Goal: Information Seeking & Learning: Learn about a topic

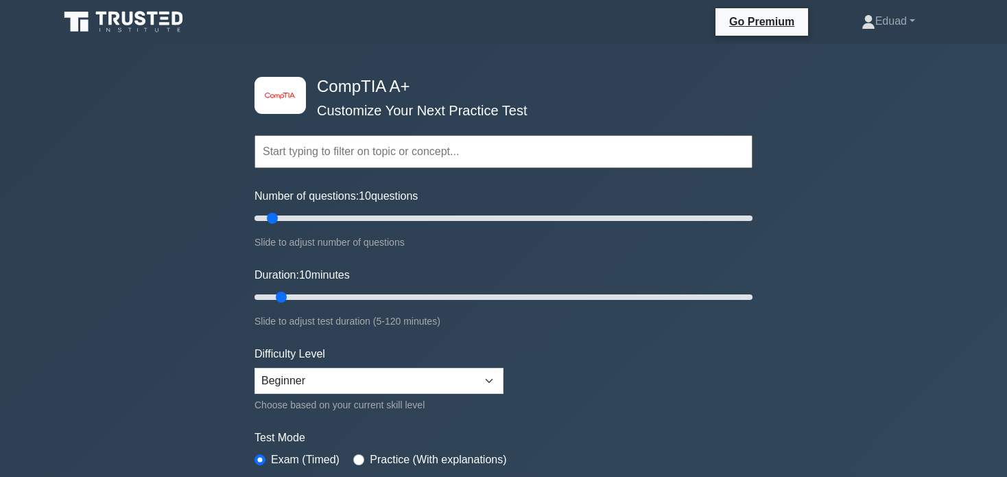
click at [392, 147] on input "text" at bounding box center [503, 151] width 498 height 33
click at [363, 383] on select "Beginner Intermediate Expert" at bounding box center [378, 381] width 249 height 26
select select "intermediate"
click at [254, 368] on select "Beginner Intermediate Expert" at bounding box center [378, 381] width 249 height 26
click at [140, 292] on div "image/svg+xml CompTIA A+ Customize Your Next Practice Test Topics Hardware Oper…" at bounding box center [503, 448] width 1007 height 808
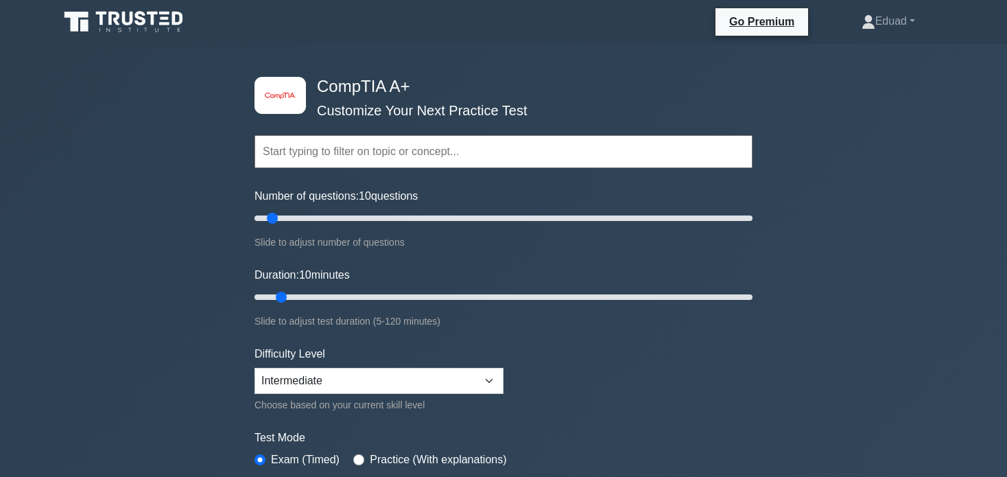
click at [140, 292] on div "image/svg+xml CompTIA A+ Customize Your Next Practice Test Topics Hardware Oper…" at bounding box center [503, 448] width 1007 height 808
click at [296, 152] on input "text" at bounding box center [503, 151] width 498 height 33
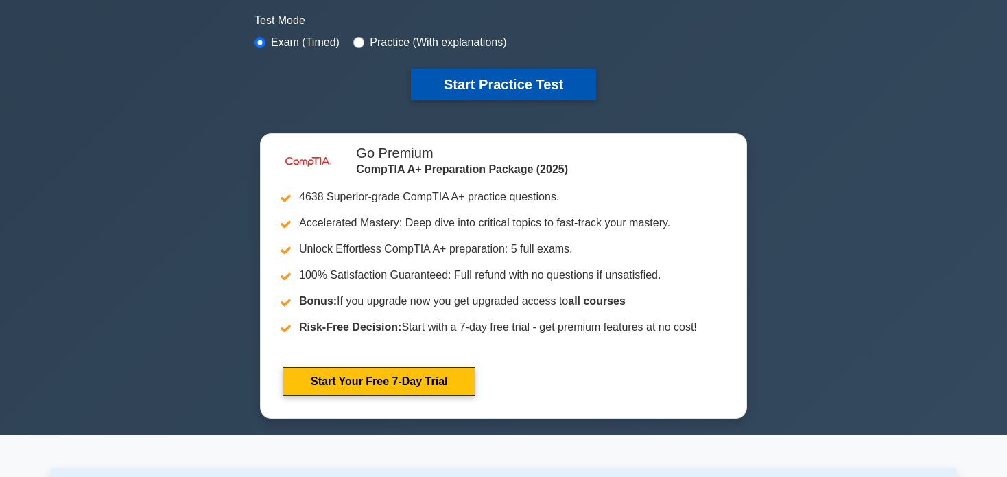
click at [462, 84] on button "Start Practice Test" at bounding box center [503, 85] width 185 height 32
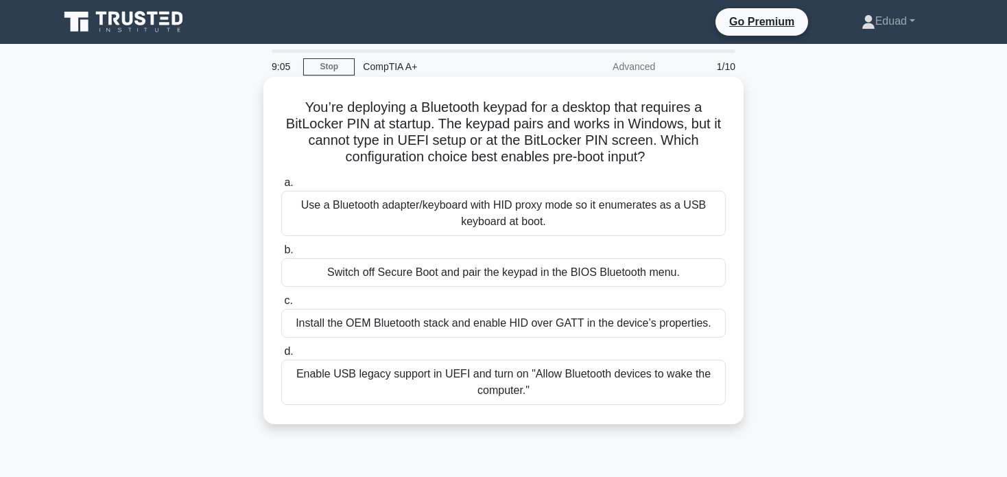
click at [348, 219] on div "Use a Bluetooth adapter/keyboard with HID proxy mode so it enumerates as a USB …" at bounding box center [503, 213] width 444 height 45
click at [281, 187] on input "a. Use a Bluetooth adapter/keyboard with HID proxy mode so it enumerates as a U…" at bounding box center [281, 182] width 0 height 9
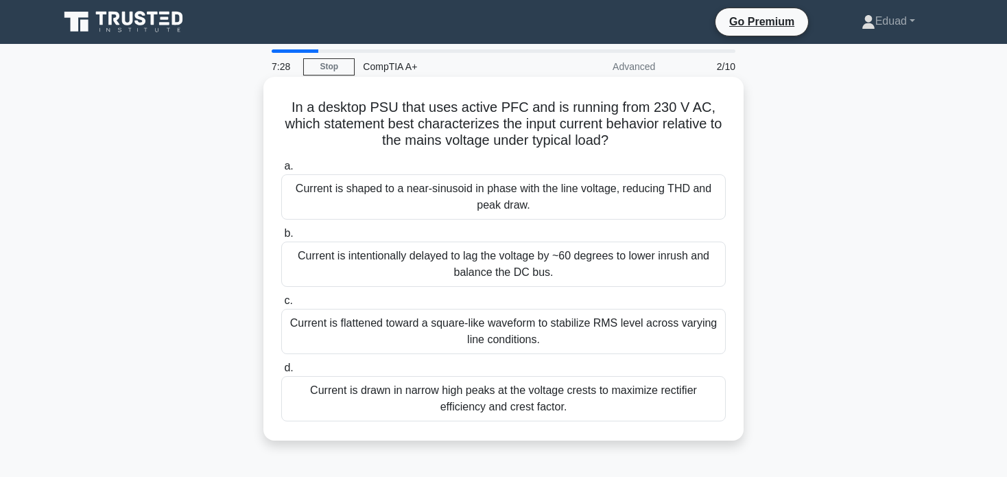
click at [427, 266] on div "Current is intentionally delayed to lag the voltage by ~60 degrees to lower inr…" at bounding box center [503, 263] width 444 height 45
click at [281, 238] on input "b. Current is intentionally delayed to lag the voltage by ~60 degrees to lower …" at bounding box center [281, 233] width 0 height 9
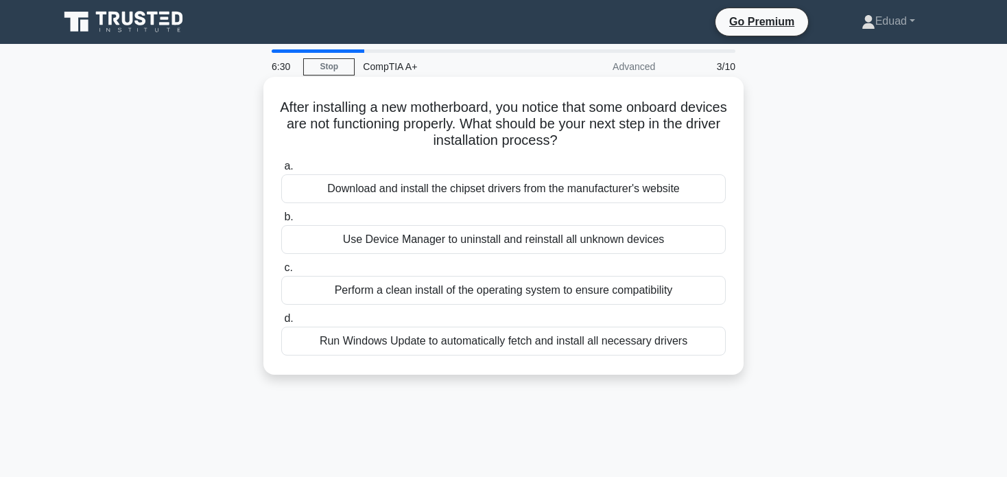
click at [392, 191] on div "Download and install the chipset drivers from the manufacturer's website" at bounding box center [503, 188] width 444 height 29
click at [281, 171] on input "a. Download and install the chipset drivers from the manufacturer's website" at bounding box center [281, 166] width 0 height 9
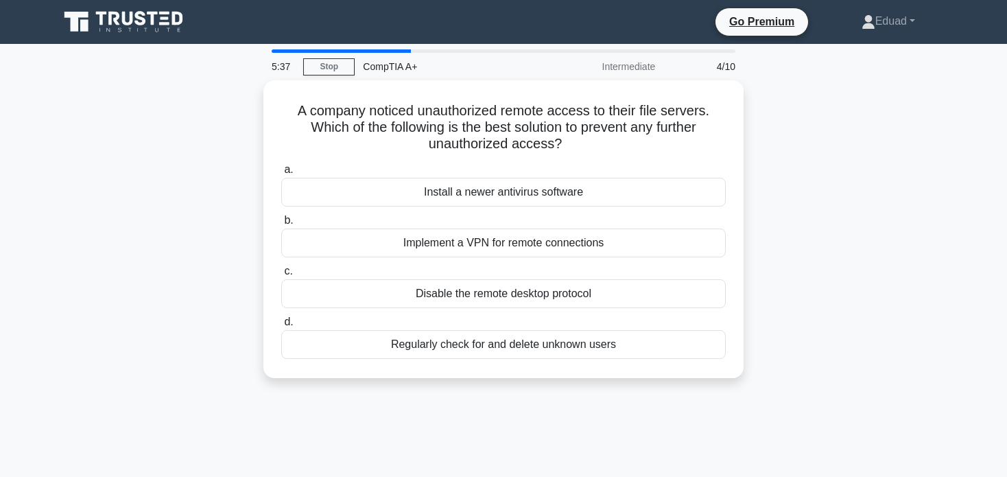
click at [157, 251] on div "A company noticed unauthorized remote access to their file servers. Which of th…" at bounding box center [503, 237] width 905 height 314
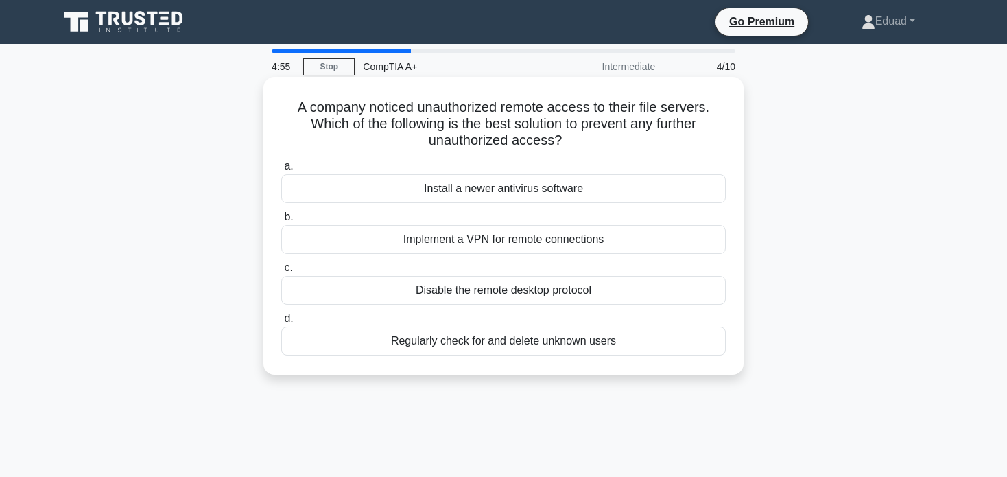
click at [455, 295] on div "Disable the remote desktop protocol" at bounding box center [503, 290] width 444 height 29
click at [281, 272] on input "c. Disable the remote desktop protocol" at bounding box center [281, 267] width 0 height 9
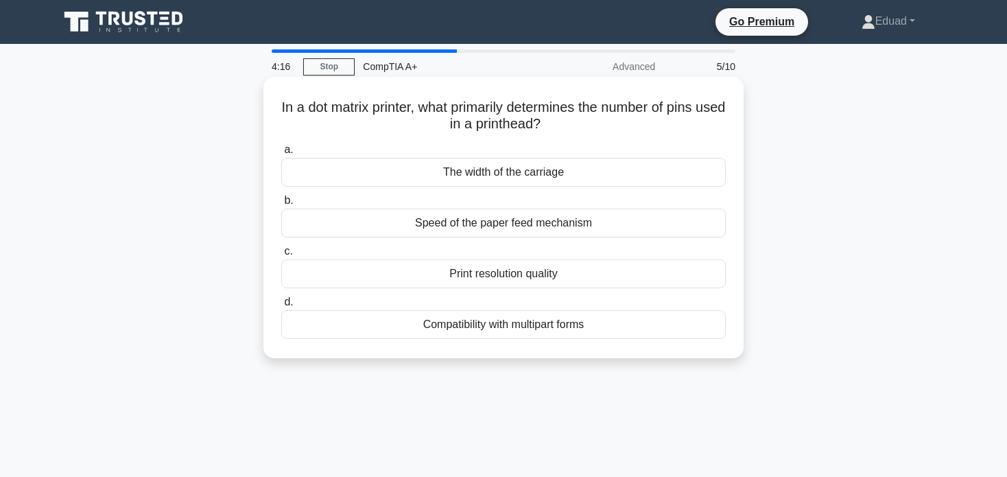
click at [469, 160] on label "a. The width of the carriage" at bounding box center [503, 163] width 444 height 45
click at [500, 172] on div "The width of the carriage" at bounding box center [503, 172] width 444 height 29
click at [281, 154] on input "a. The width of the carriage" at bounding box center [281, 149] width 0 height 9
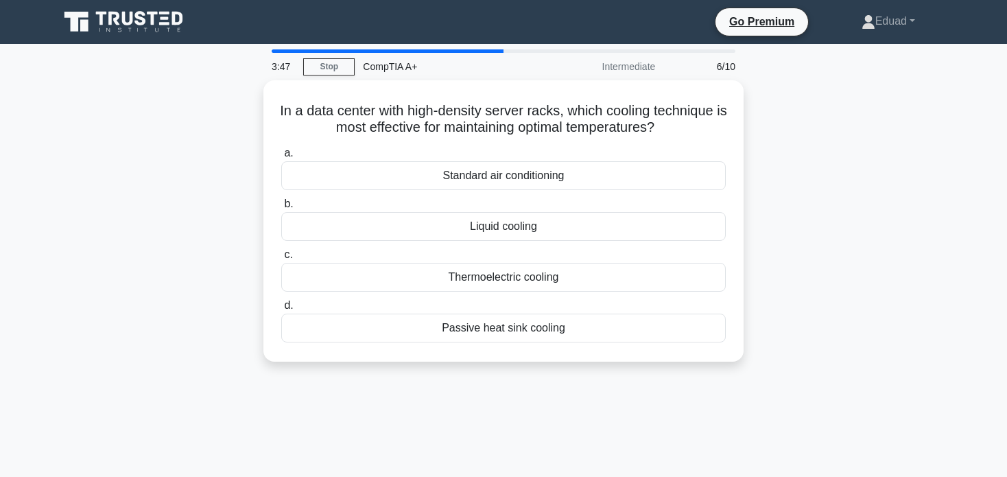
click at [126, 184] on div "In a data center with high-density server racks, which cooling technique is mos…" at bounding box center [503, 229] width 905 height 298
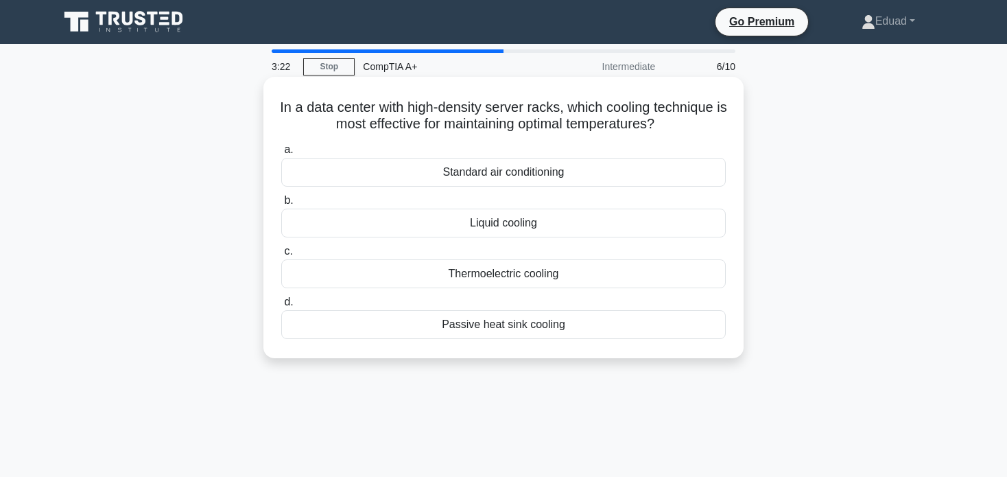
click at [496, 257] on label "c. Thermoelectric cooling" at bounding box center [503, 265] width 444 height 45
click at [281, 256] on input "c. Thermoelectric cooling" at bounding box center [281, 251] width 0 height 9
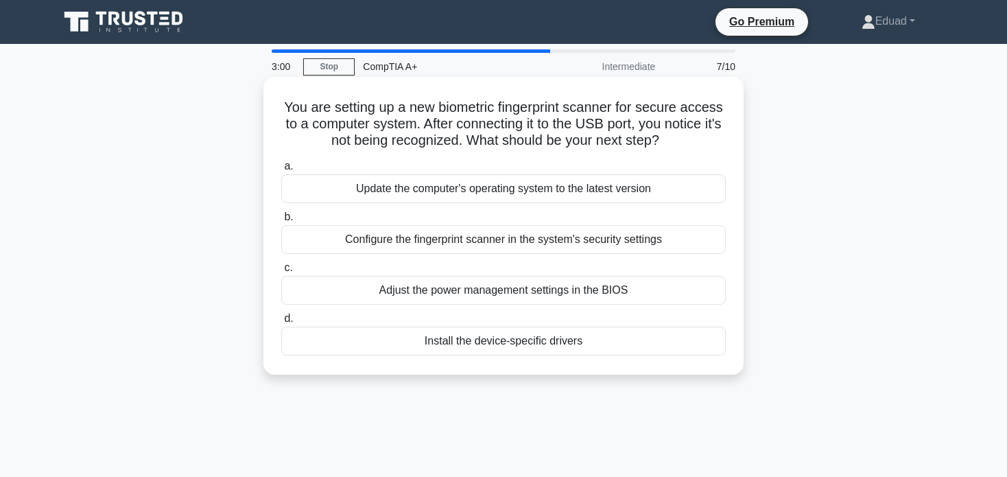
click at [433, 248] on div "Configure the fingerprint scanner in the system's security settings" at bounding box center [503, 239] width 444 height 29
click at [281, 222] on input "b. Configure the fingerprint scanner in the system's security settings" at bounding box center [281, 217] width 0 height 9
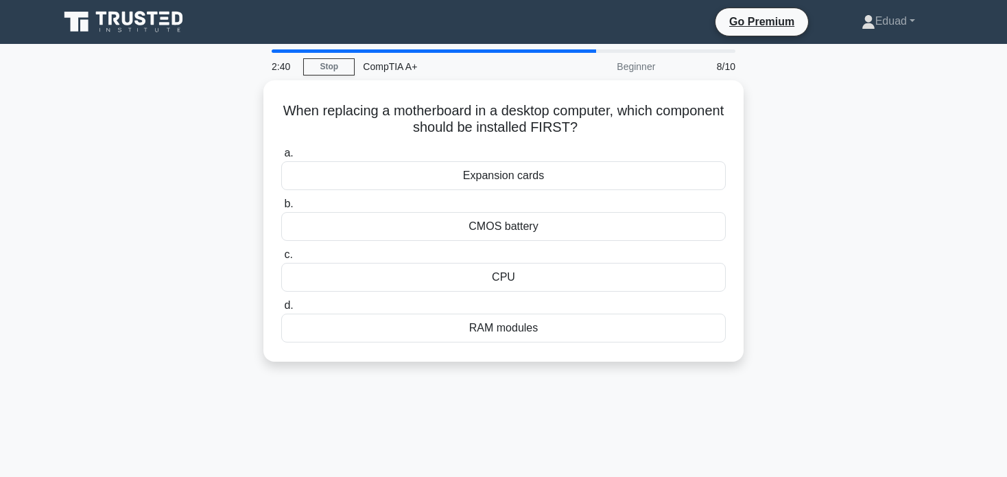
click at [156, 215] on div "When replacing a motherboard in a desktop computer, which component should be i…" at bounding box center [503, 229] width 905 height 298
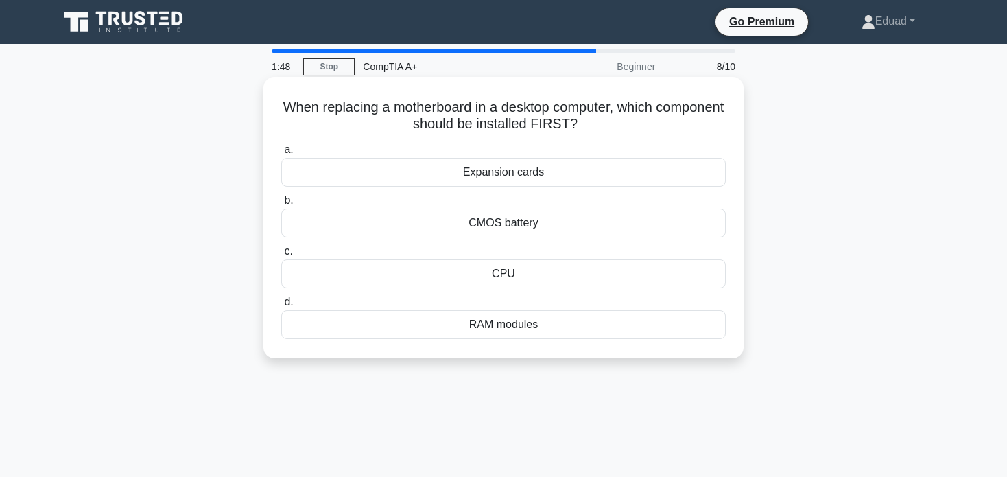
click at [470, 265] on div "CPU" at bounding box center [503, 273] width 444 height 29
click at [281, 256] on input "c. CPU" at bounding box center [281, 251] width 0 height 9
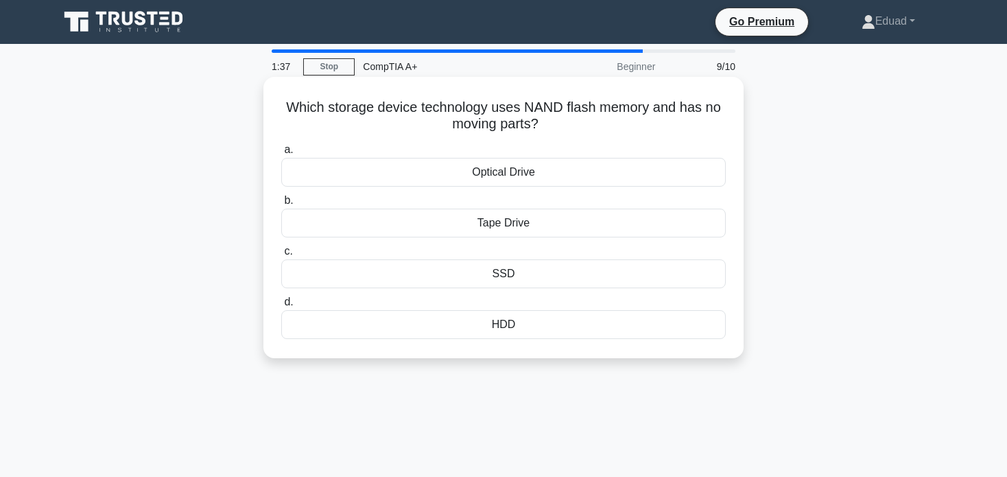
click at [510, 277] on div "SSD" at bounding box center [503, 273] width 444 height 29
click at [281, 256] on input "c. SSD" at bounding box center [281, 251] width 0 height 9
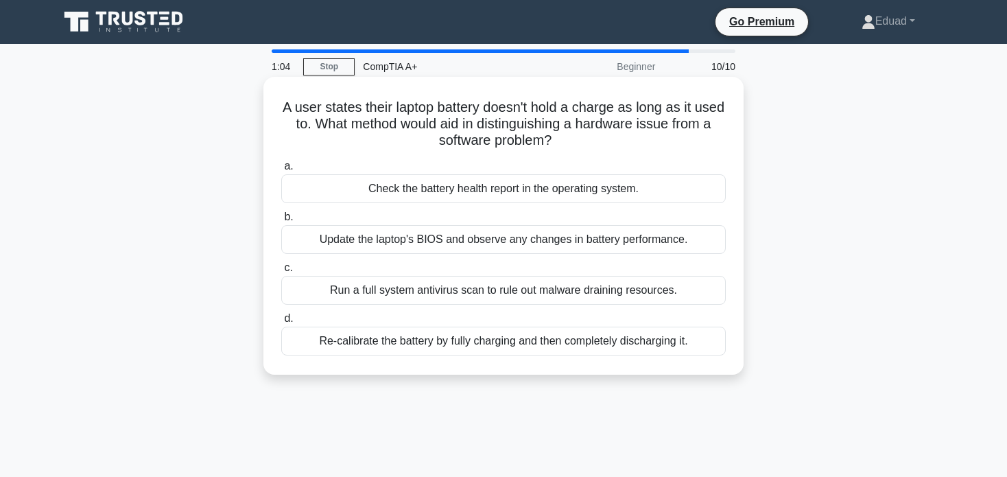
click at [381, 345] on div "Re-calibrate the battery by fully charging and then completely discharging it." at bounding box center [503, 340] width 444 height 29
click at [281, 323] on input "d. Re-calibrate the battery by fully charging and then completely discharging i…" at bounding box center [281, 318] width 0 height 9
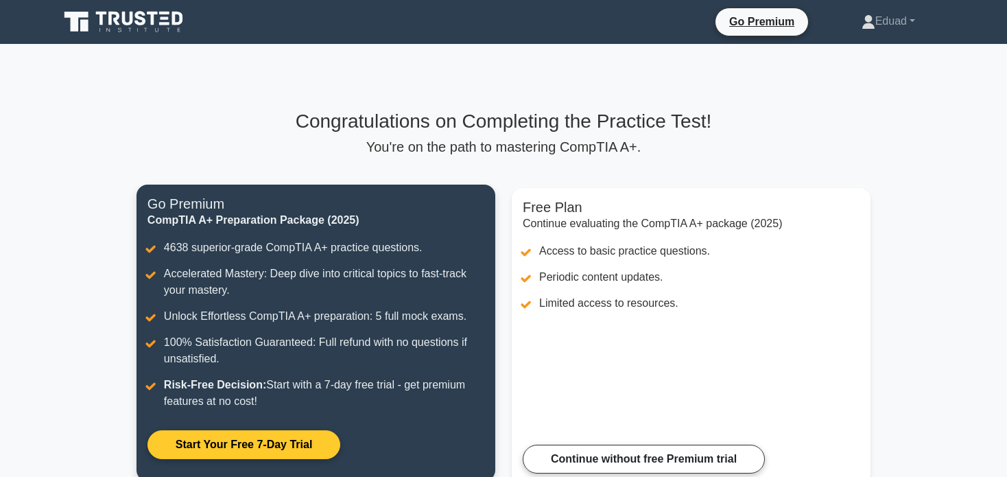
click at [222, 450] on link "Start Your Free 7-Day Trial" at bounding box center [243, 444] width 193 height 29
